Goal: Information Seeking & Learning: Stay updated

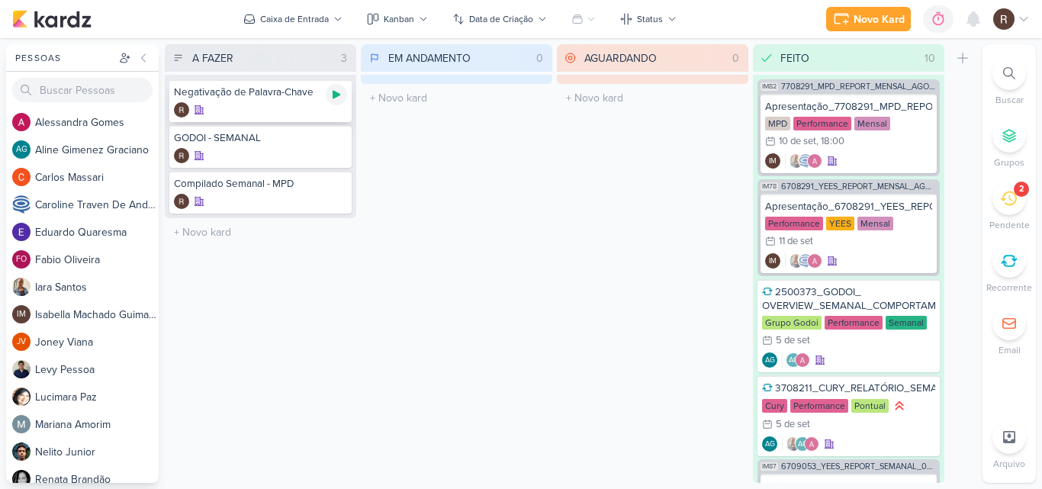
click at [336, 93] on icon at bounding box center [337, 95] width 8 height 8
click at [891, 127] on div "MPD Performance Mensal 10/9 [DATE] 18:00" at bounding box center [848, 134] width 167 height 34
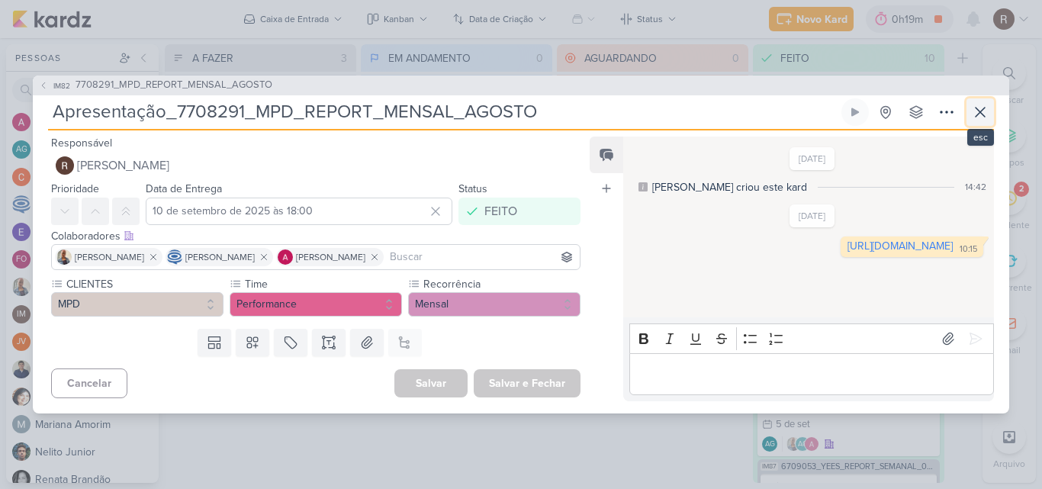
click at [980, 112] on icon at bounding box center [980, 112] width 9 height 9
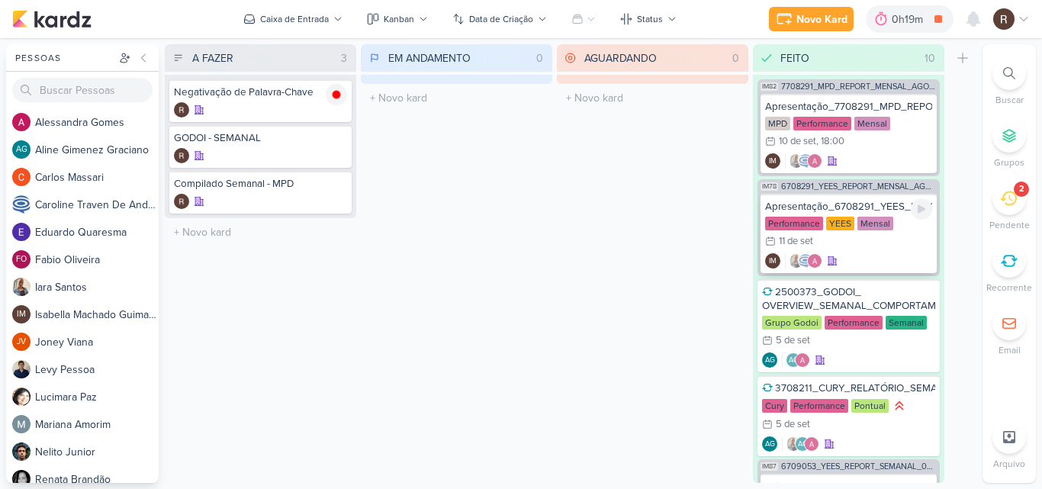
click at [843, 210] on div "Apresentação_6708291_YEES_REPORT_MENSAL_AGOSTO" at bounding box center [848, 207] width 167 height 14
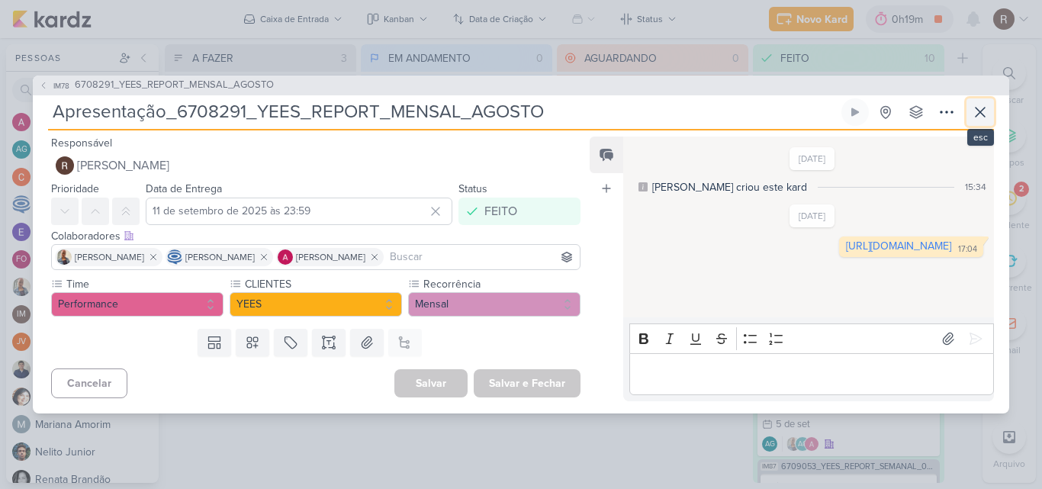
click at [983, 115] on icon at bounding box center [980, 112] width 18 height 18
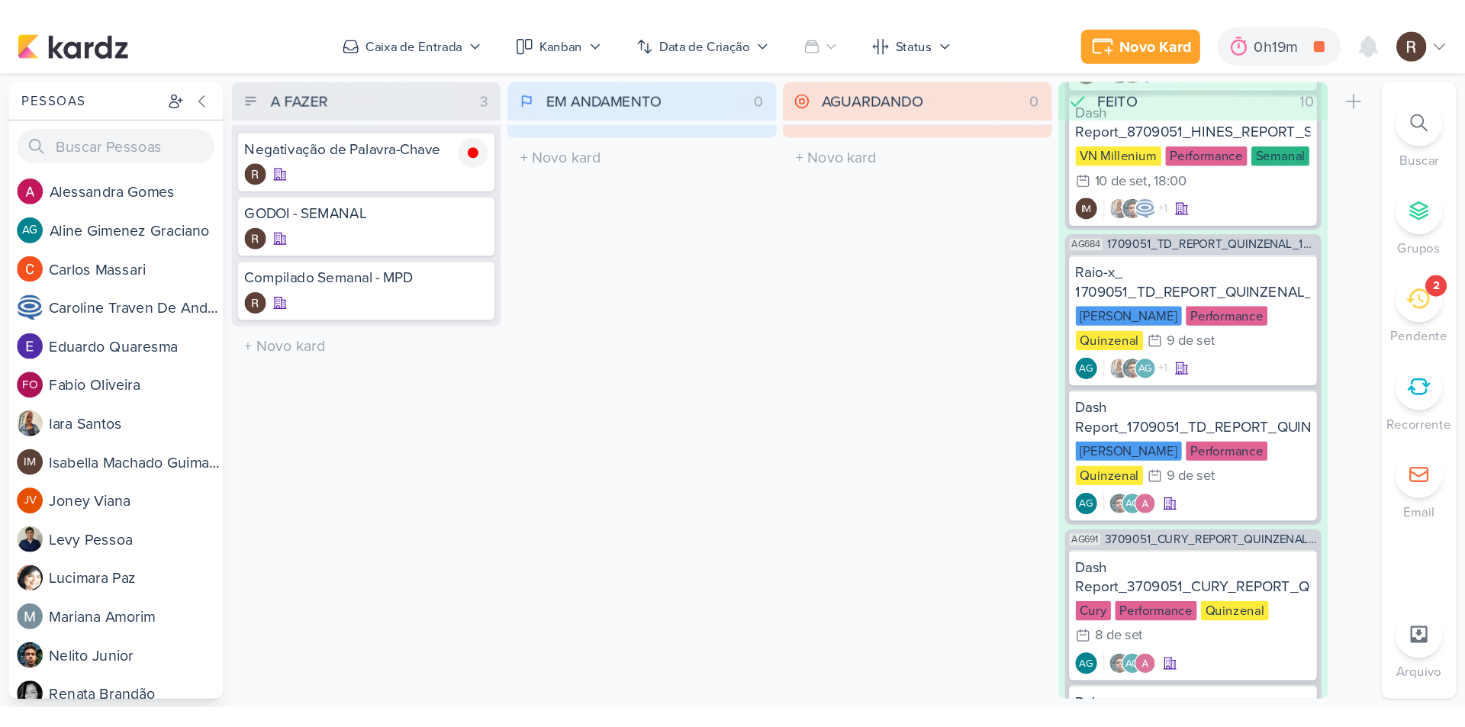
scroll to position [1004, 0]
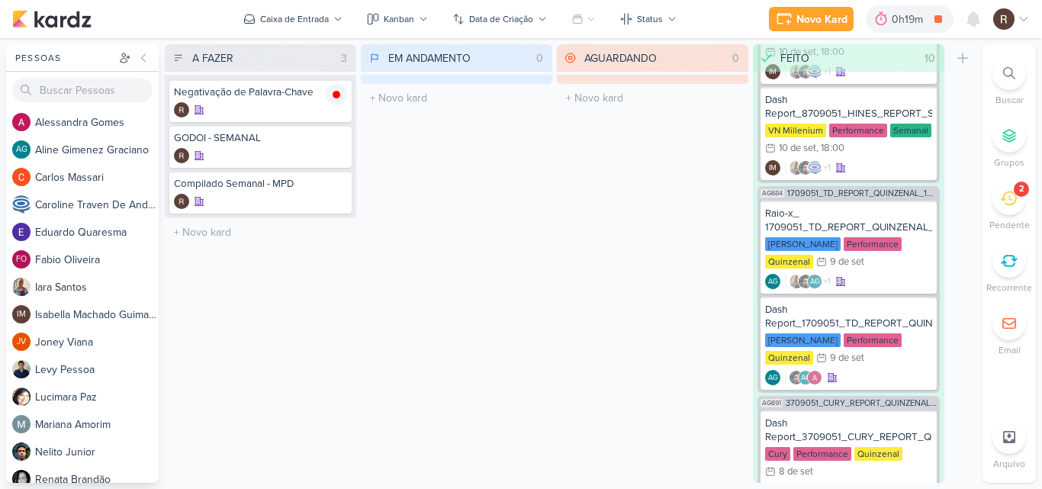
click at [691, 221] on div "AGUARDANDO 0 Mover Para Esquerda Mover Para Direita [GEOGRAPHIC_DATA] O título …" at bounding box center [653, 263] width 192 height 439
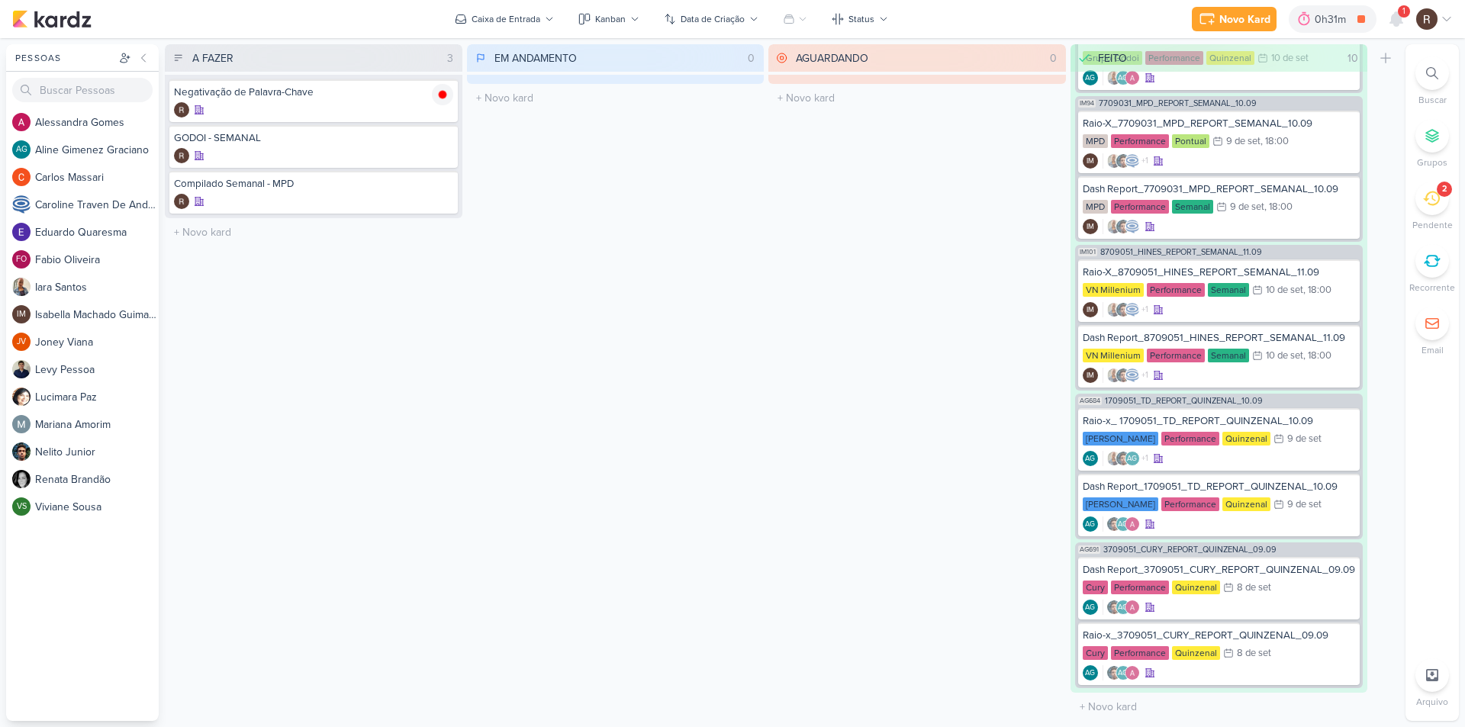
scroll to position [554, 0]
click at [1042, 20] on icon at bounding box center [1396, 19] width 12 height 14
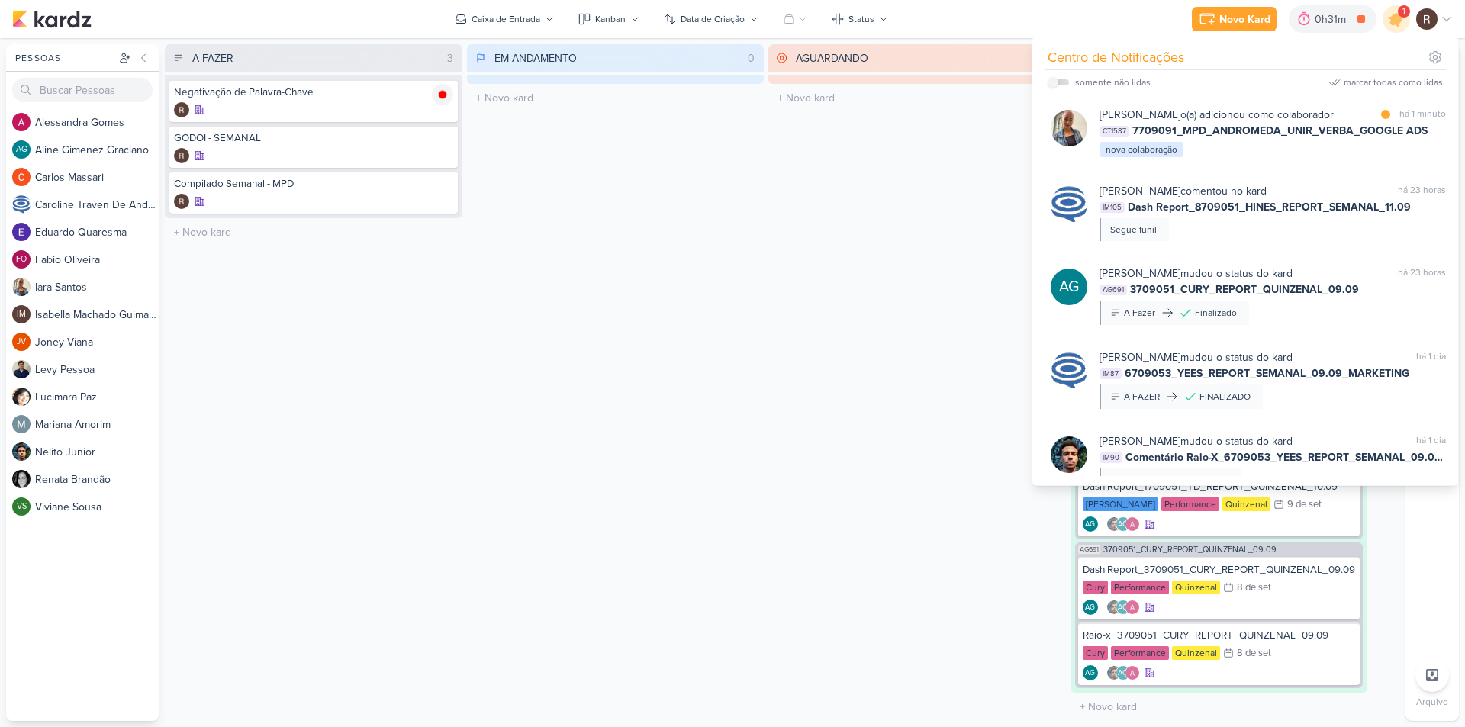
click at [937, 249] on div "AGUARDANDO 0 Mover Para Esquerda Mover Para Direita [GEOGRAPHIC_DATA] O título …" at bounding box center [917, 382] width 298 height 677
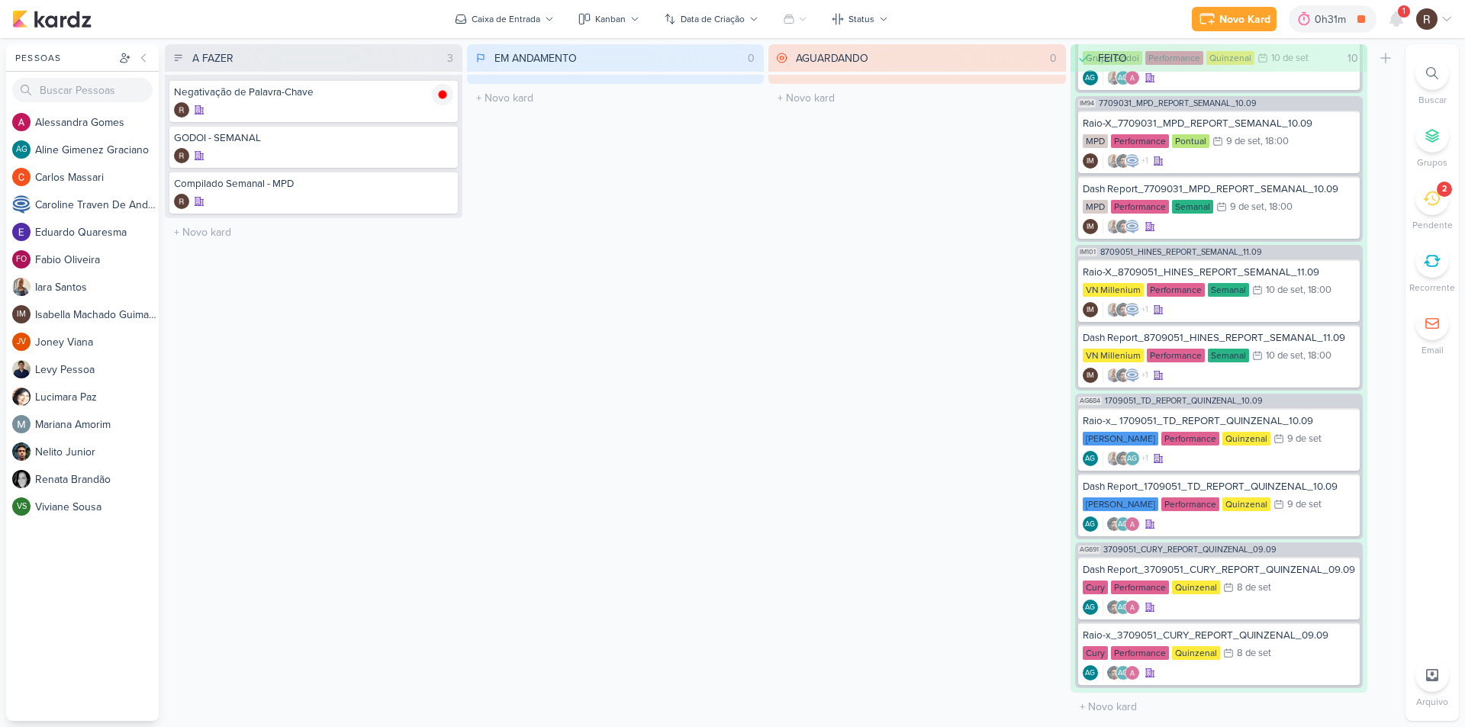
click at [1042, 202] on div "2" at bounding box center [1433, 199] width 34 height 34
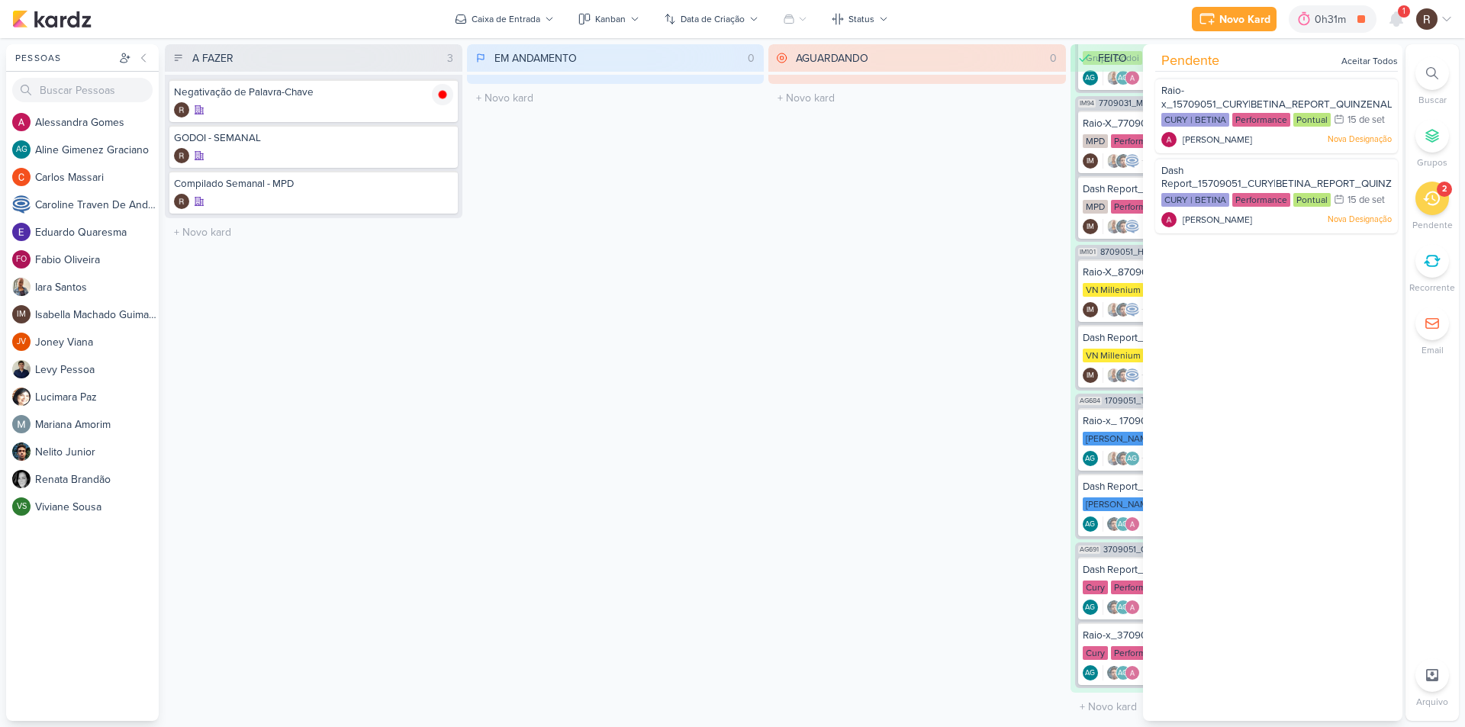
click at [1042, 202] on div "2" at bounding box center [1433, 199] width 34 height 34
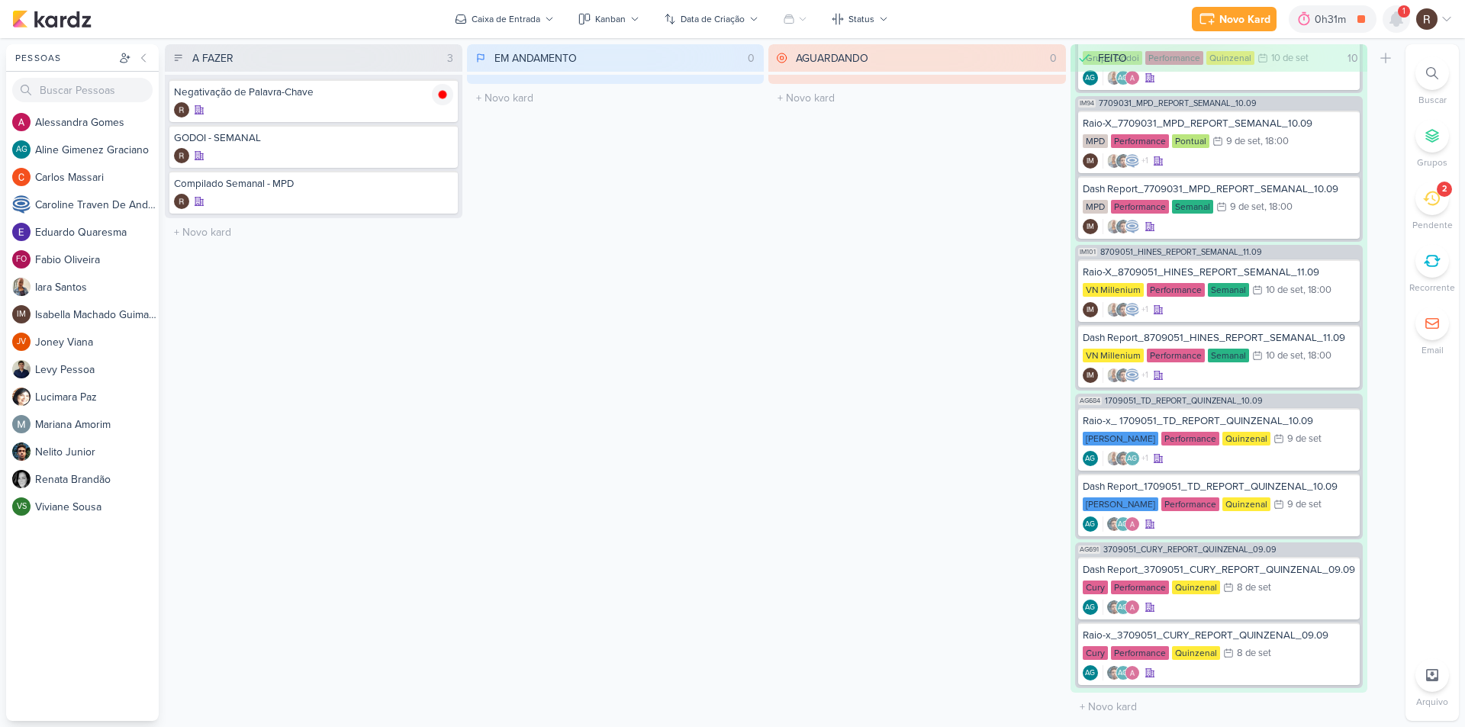
click at [1042, 19] on icon at bounding box center [1396, 19] width 12 height 14
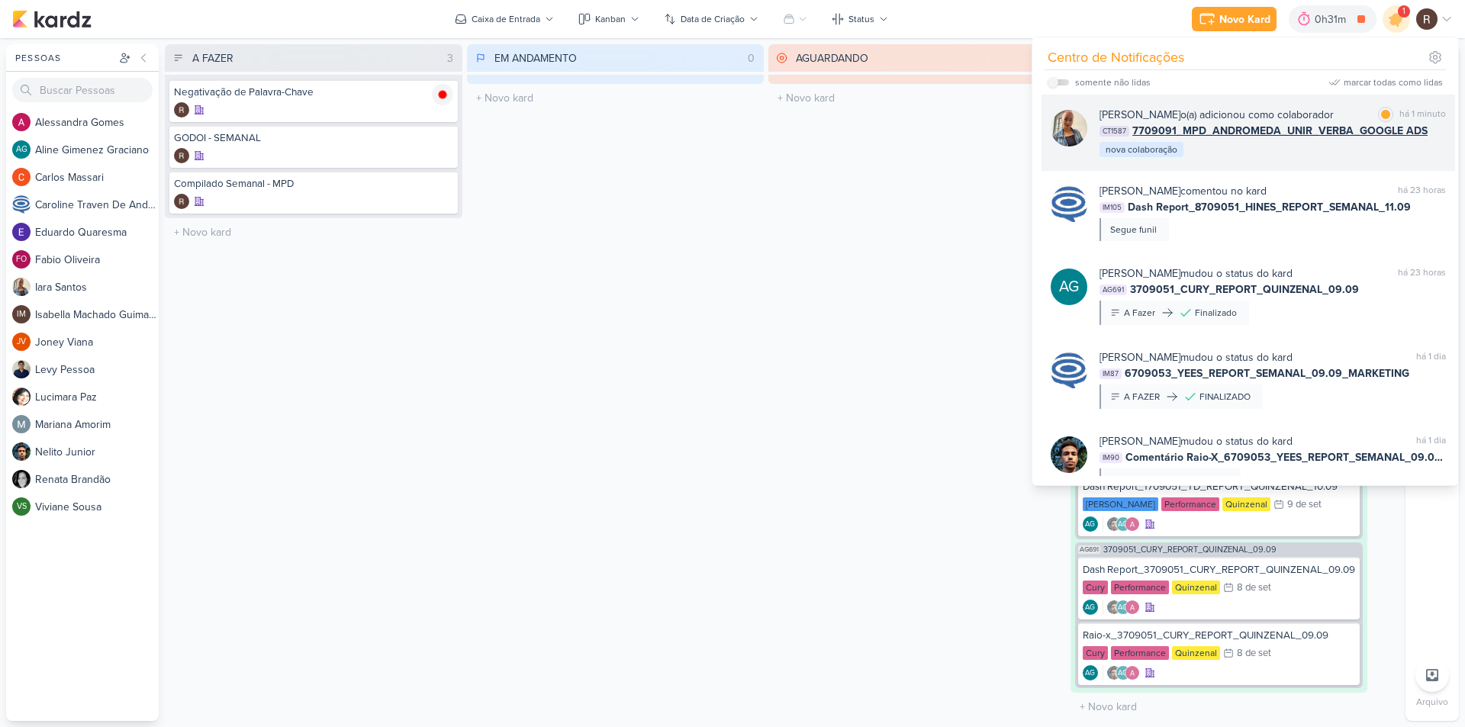
click at [1042, 153] on div "[PERSON_NAME] o(a) adicionou como colaborador marcar como lida há 1 minuto CT15…" at bounding box center [1273, 133] width 346 height 52
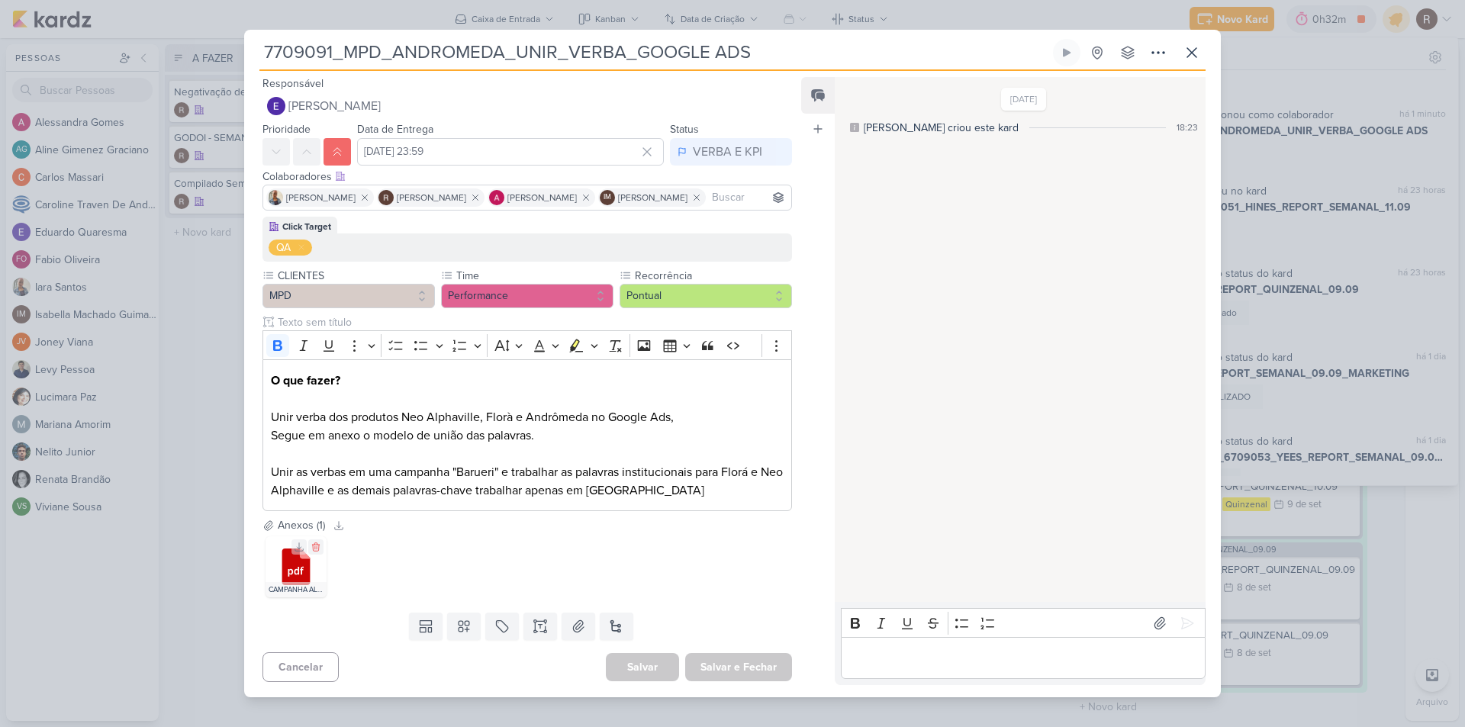
click at [295, 488] on icon at bounding box center [296, 572] width 16 height 10
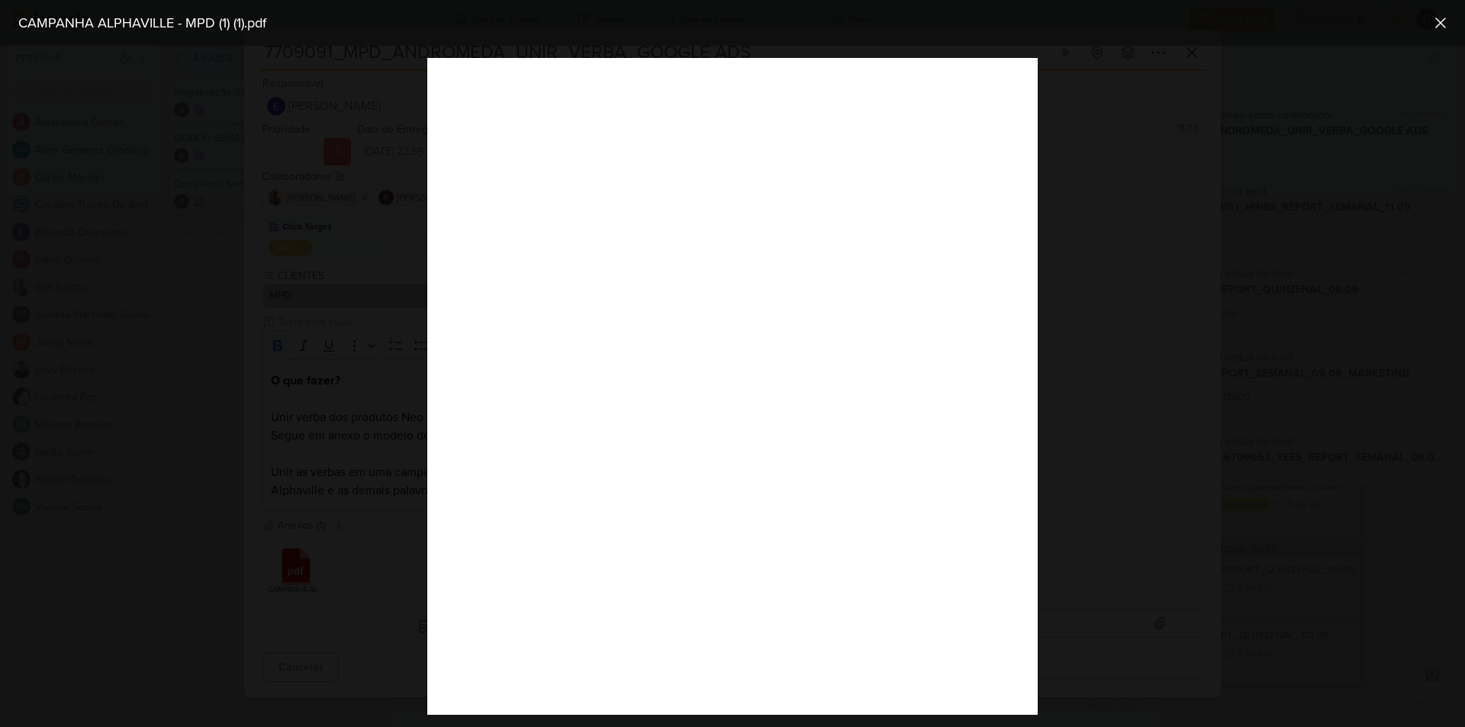
click at [1042, 214] on div at bounding box center [732, 386] width 1465 height 681
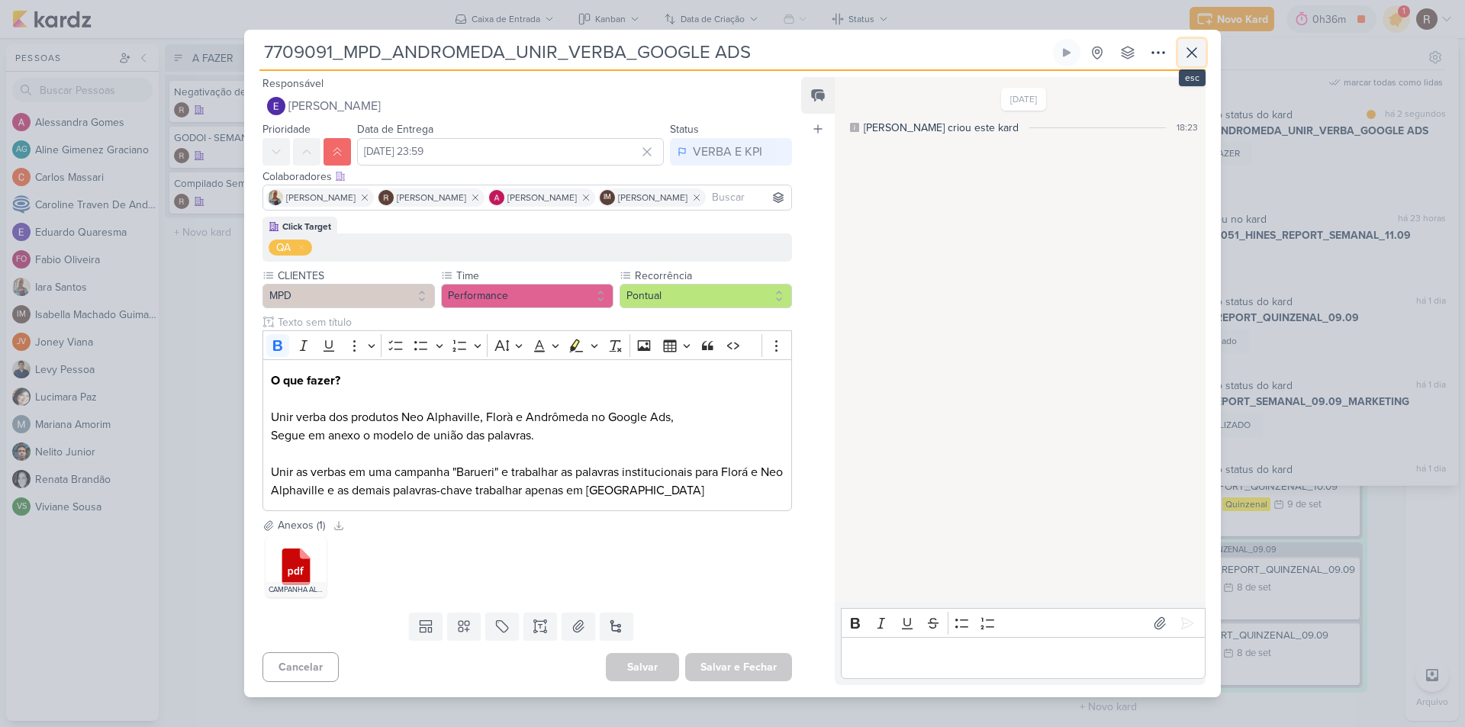
click at [1042, 61] on icon at bounding box center [1192, 52] width 18 height 18
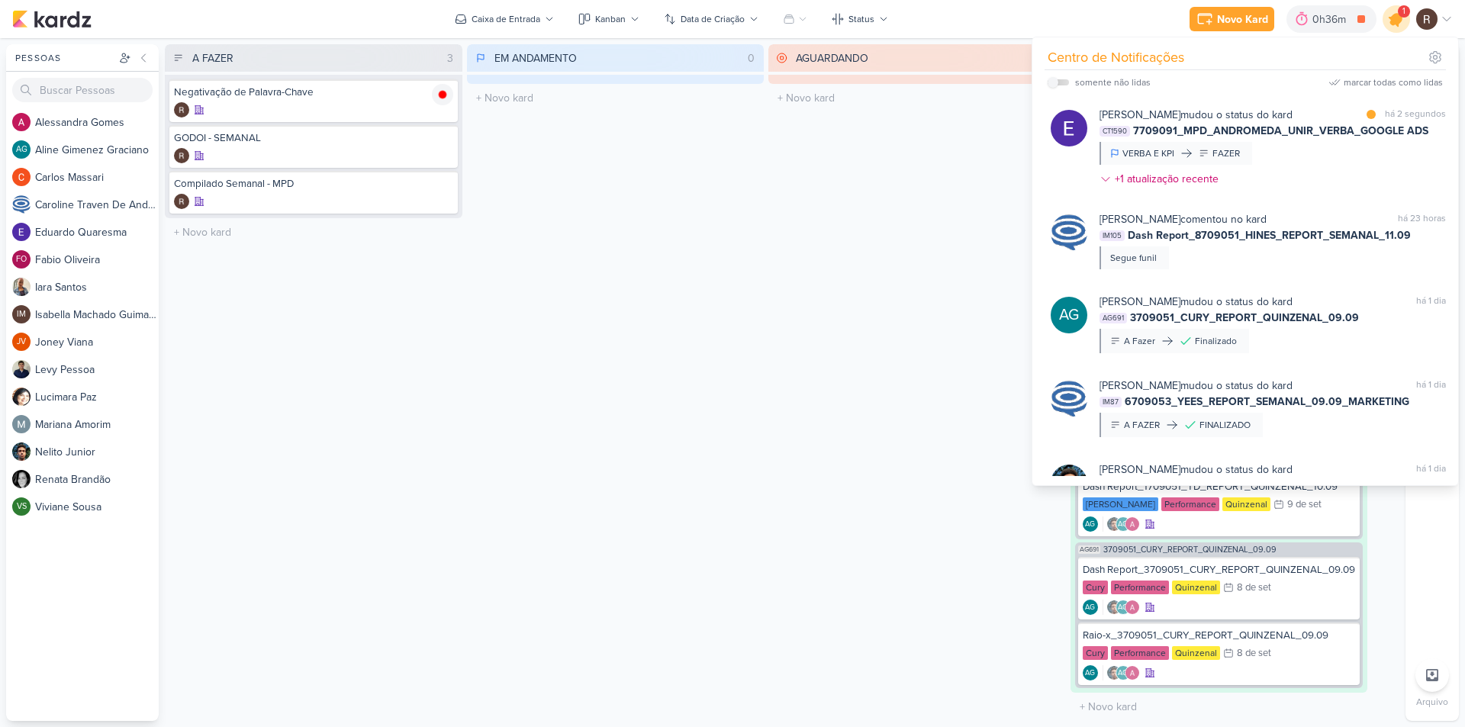
click at [1042, 22] on icon at bounding box center [1396, 19] width 18 height 18
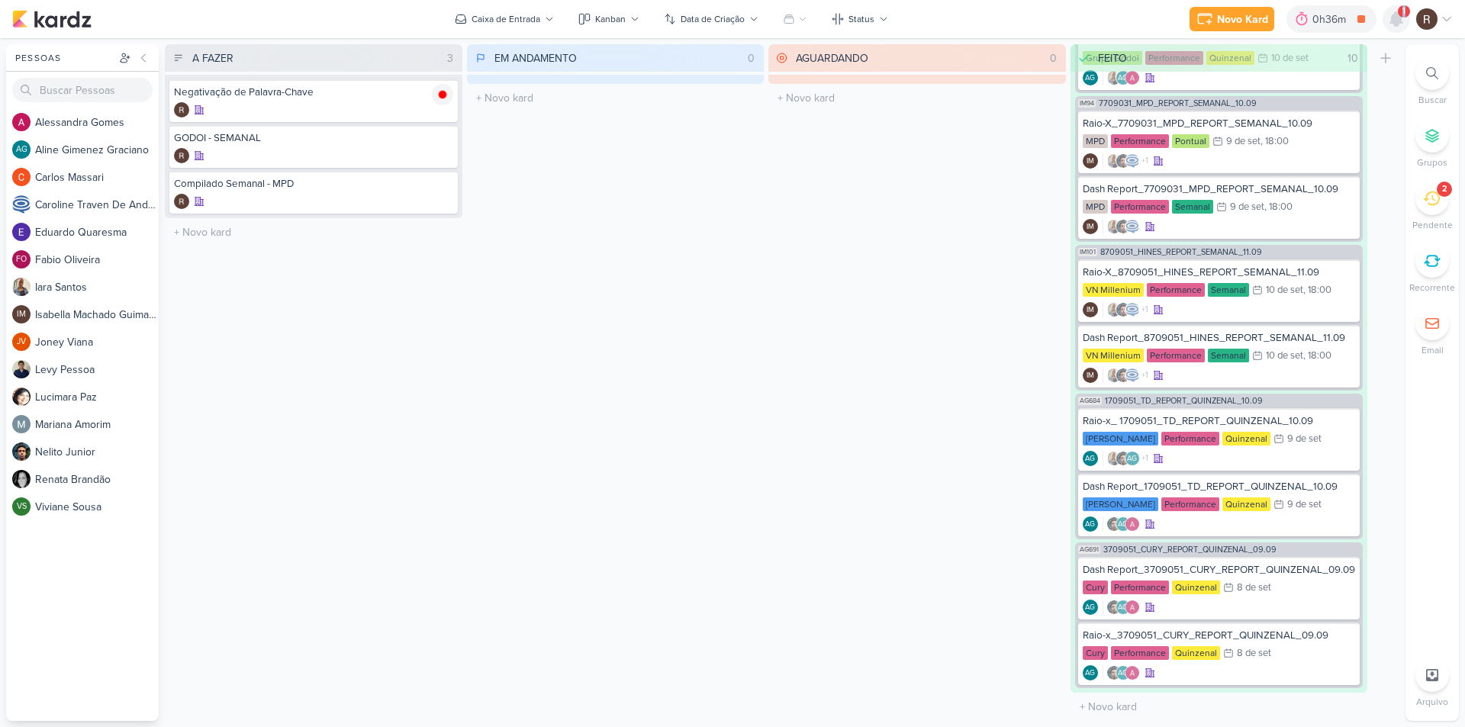
click at [1042, 22] on icon at bounding box center [1396, 19] width 12 height 14
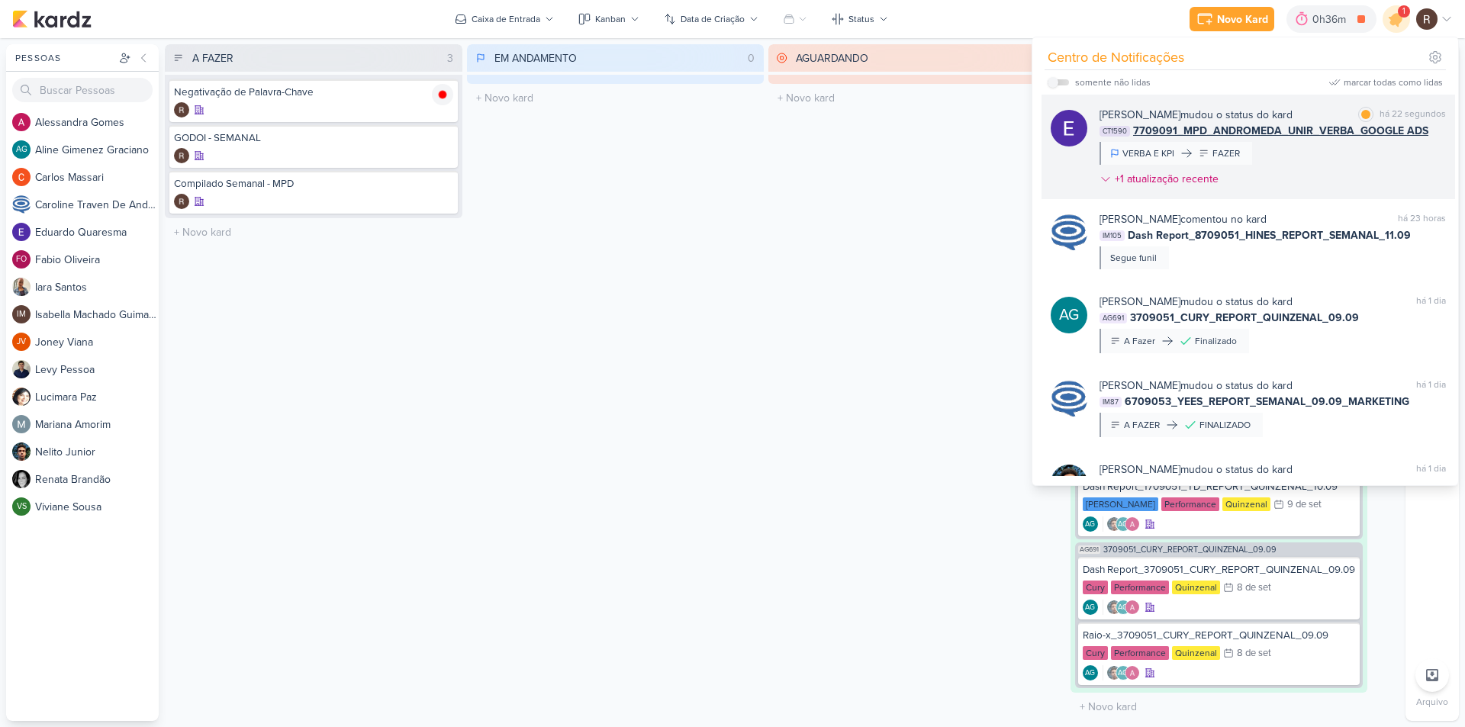
click at [1042, 156] on div "[PERSON_NAME] mudou o status do kard marcar como lida há 22 segundos CT1590 770…" at bounding box center [1273, 150] width 346 height 86
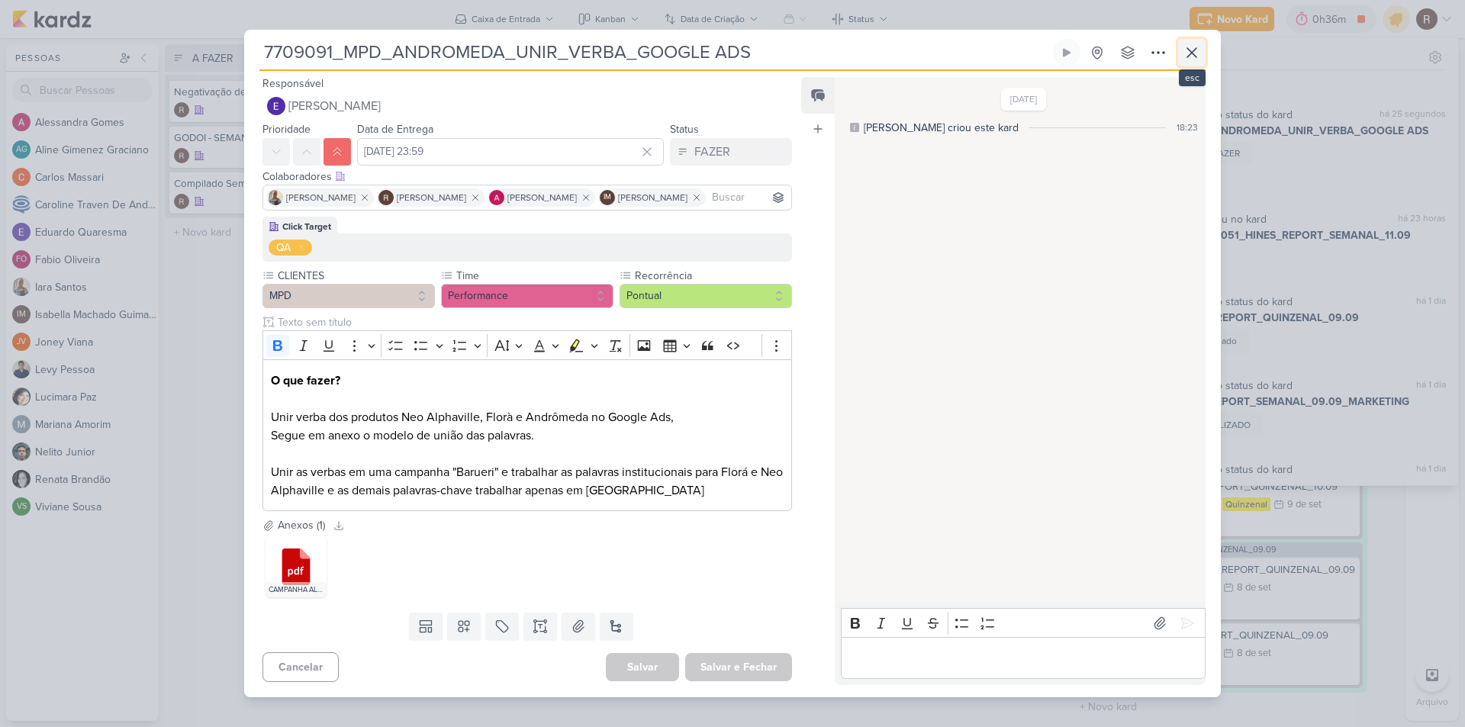
click at [1042, 53] on icon at bounding box center [1191, 52] width 9 height 9
